Goal: Navigation & Orientation: Find specific page/section

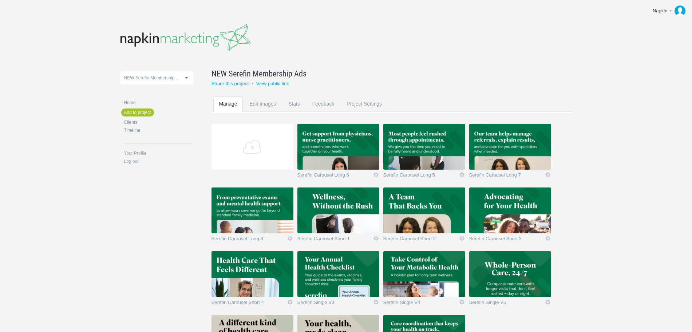
scroll to position [81, 0]
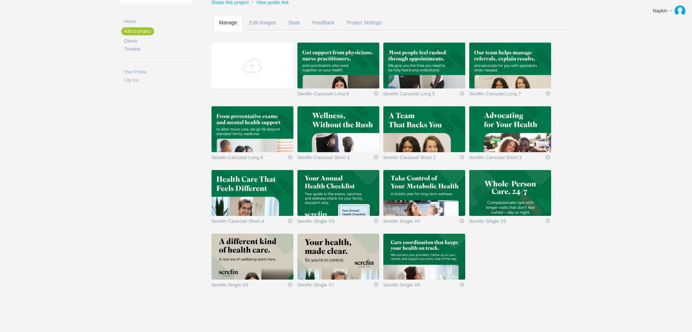
click at [346, 64] on img at bounding box center [338, 66] width 82 height 46
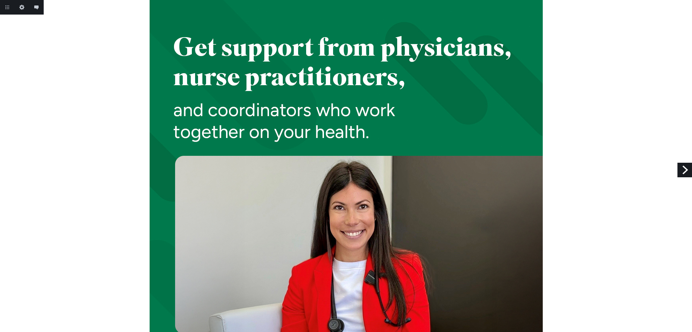
click at [679, 167] on link "Next" at bounding box center [684, 170] width 15 height 15
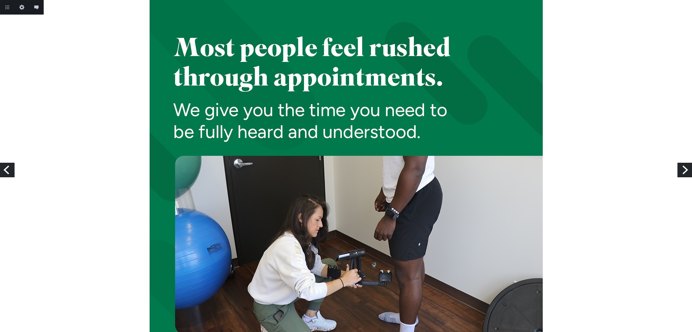
click at [679, 167] on link "Next" at bounding box center [684, 170] width 15 height 15
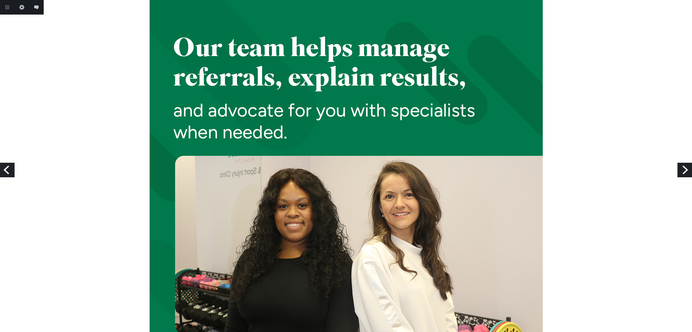
click at [679, 167] on link "Next" at bounding box center [684, 170] width 15 height 15
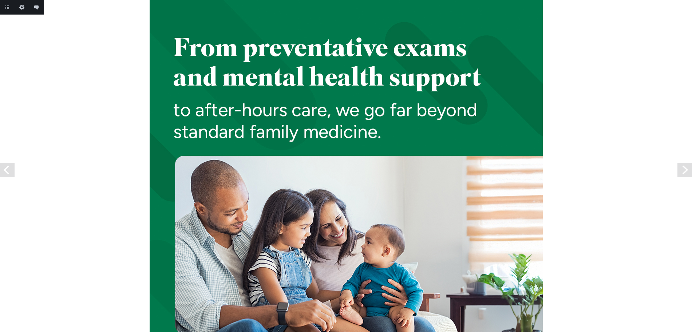
click at [679, 167] on link "Next" at bounding box center [684, 170] width 15 height 15
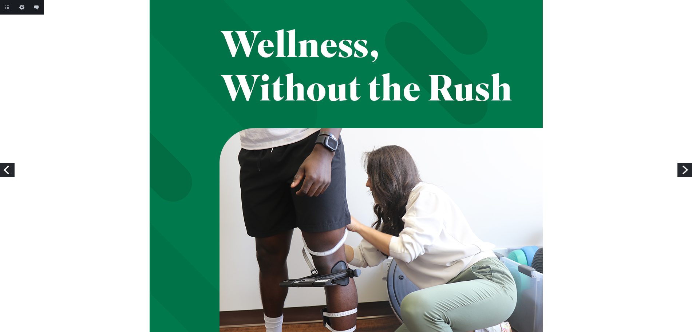
click at [679, 167] on link "Next" at bounding box center [684, 170] width 15 height 15
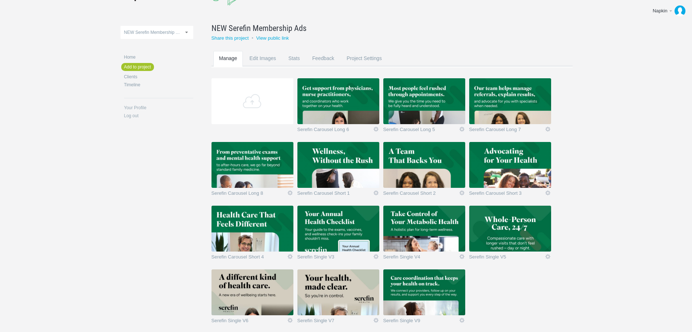
scroll to position [81, 0]
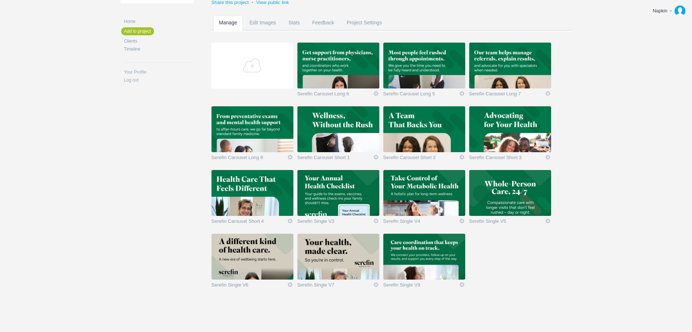
click at [332, 191] on img at bounding box center [338, 193] width 82 height 46
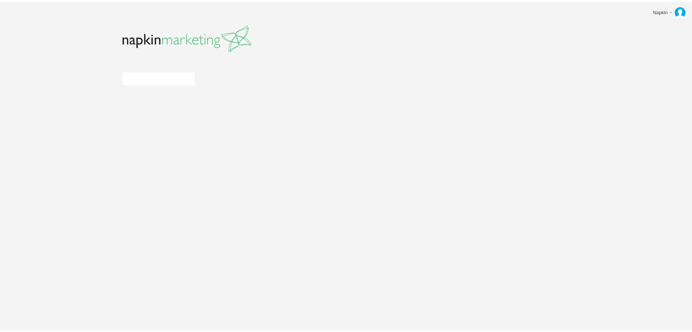
scroll to position [81, 0]
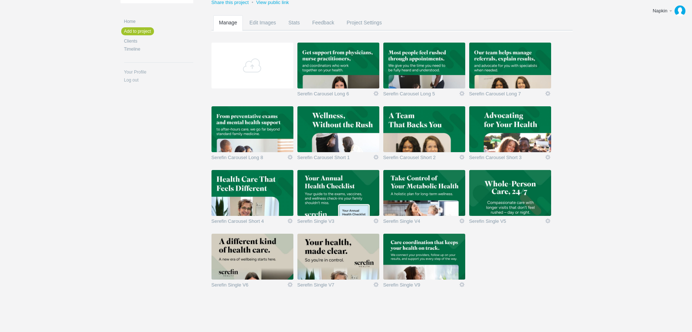
click at [415, 74] on img at bounding box center [424, 66] width 82 height 46
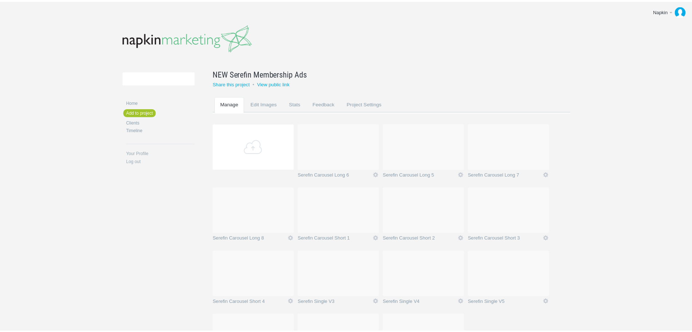
scroll to position [81, 0]
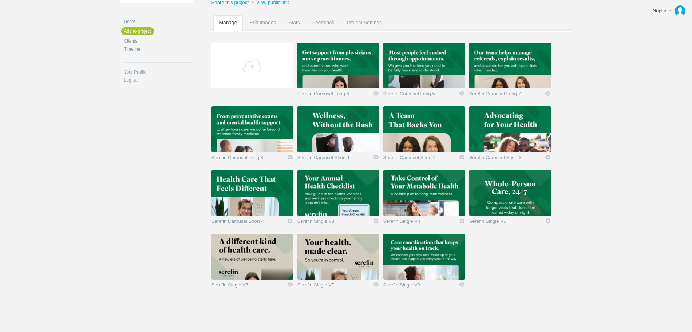
click at [417, 196] on img at bounding box center [424, 193] width 82 height 46
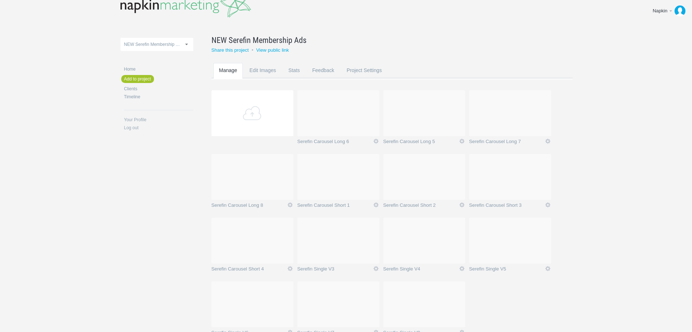
scroll to position [81, 0]
